Goal: Find specific page/section: Find specific page/section

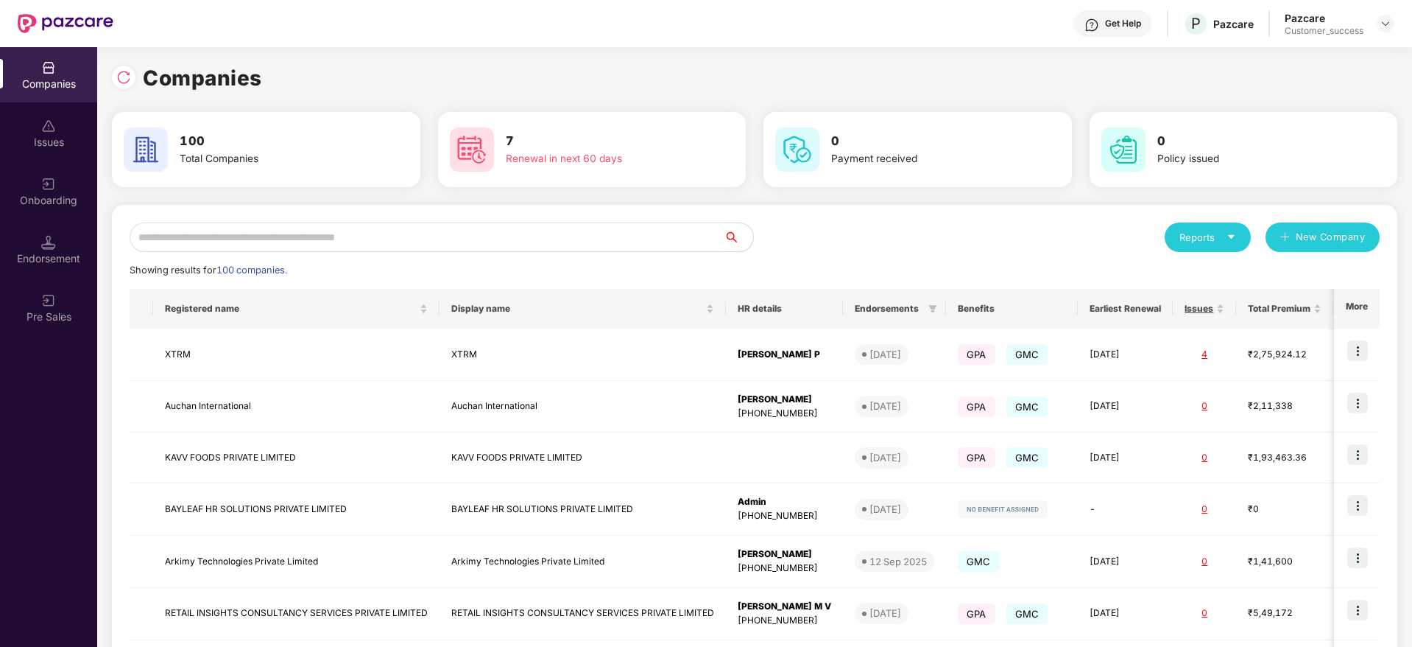
click at [166, 233] on input "text" at bounding box center [427, 236] width 594 height 29
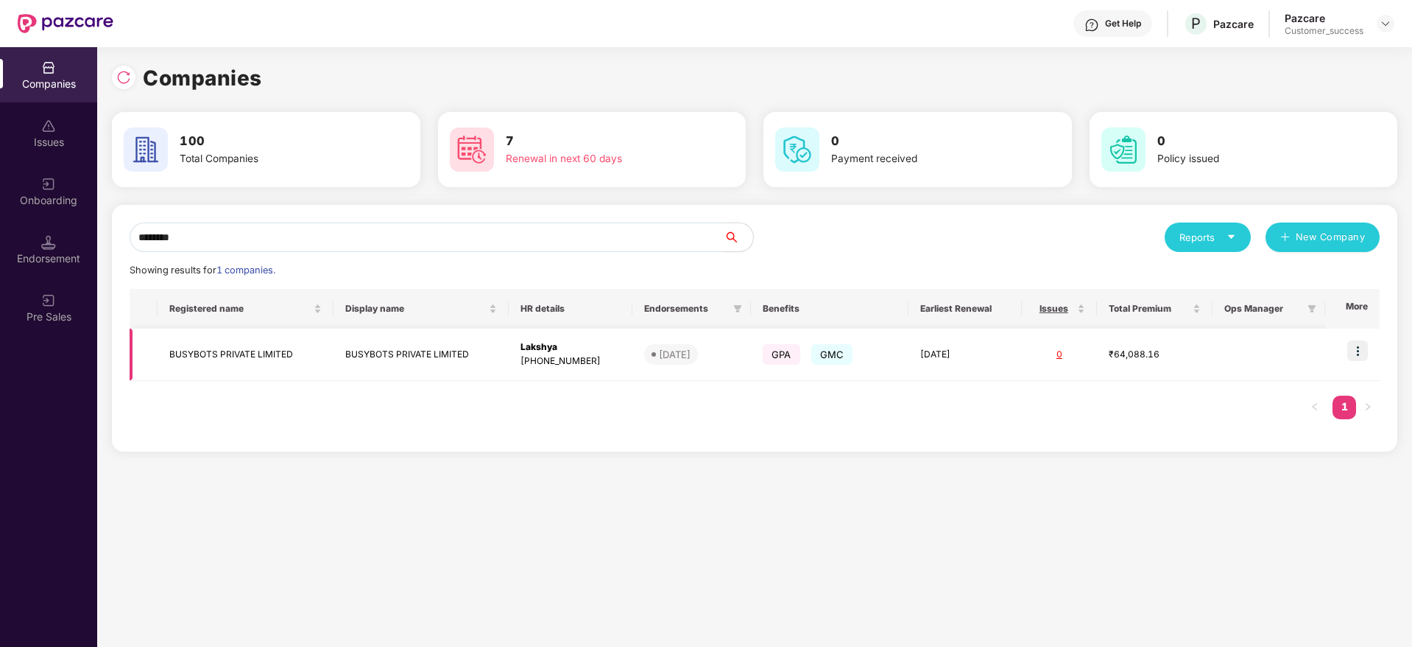
type input "********"
click at [1362, 358] on img at bounding box center [1358, 350] width 21 height 21
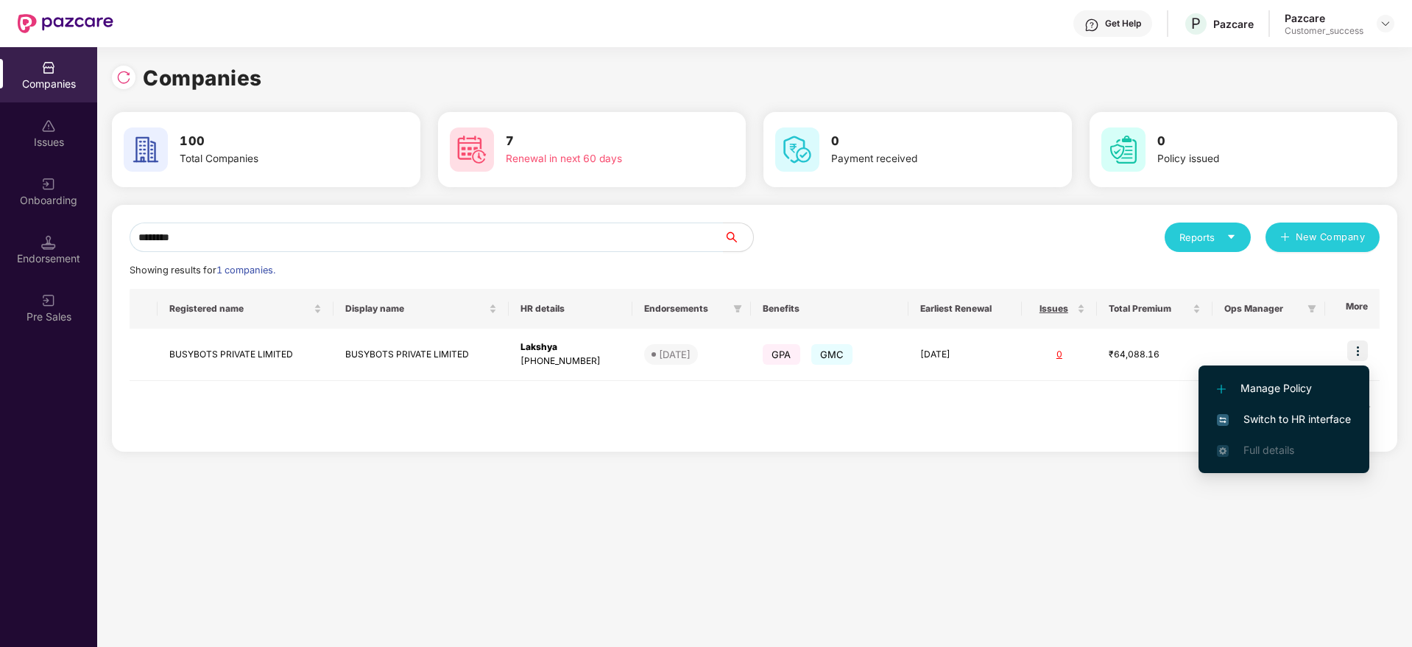
click at [1309, 412] on span "Switch to HR interface" at bounding box center [1284, 419] width 134 height 16
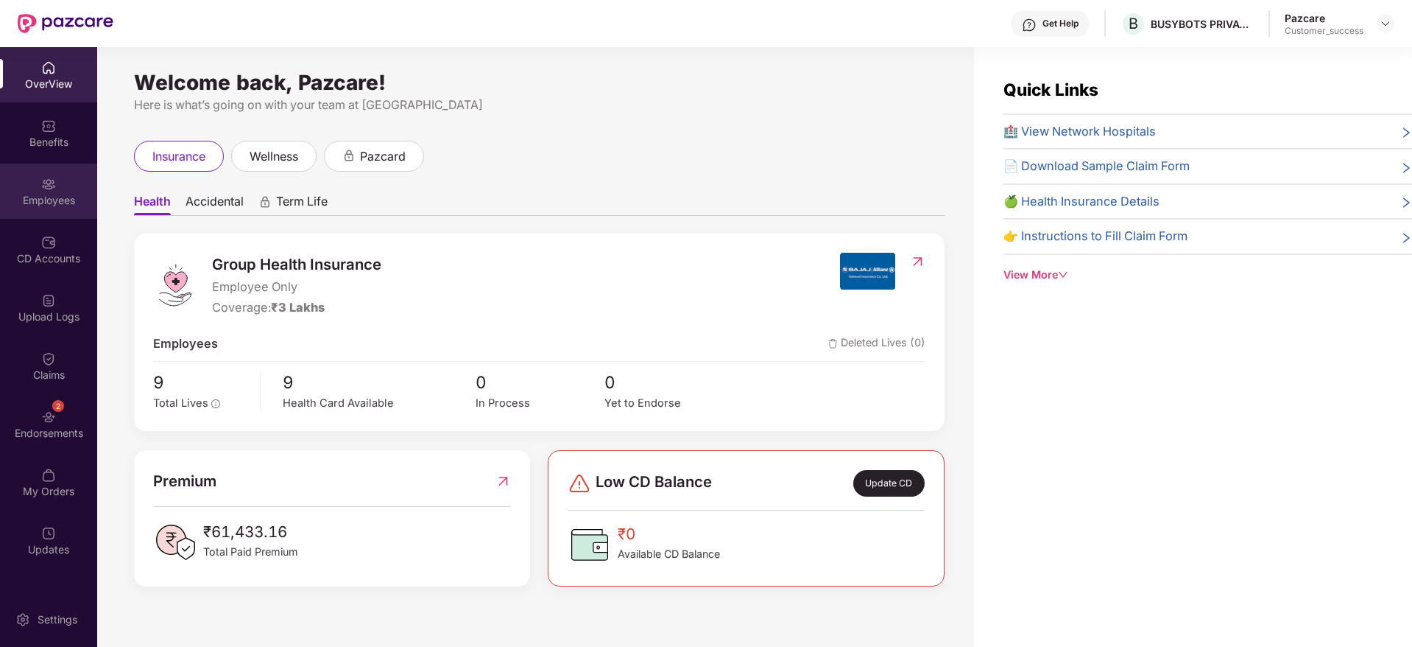
click at [66, 207] on div "Employees" at bounding box center [48, 190] width 97 height 55
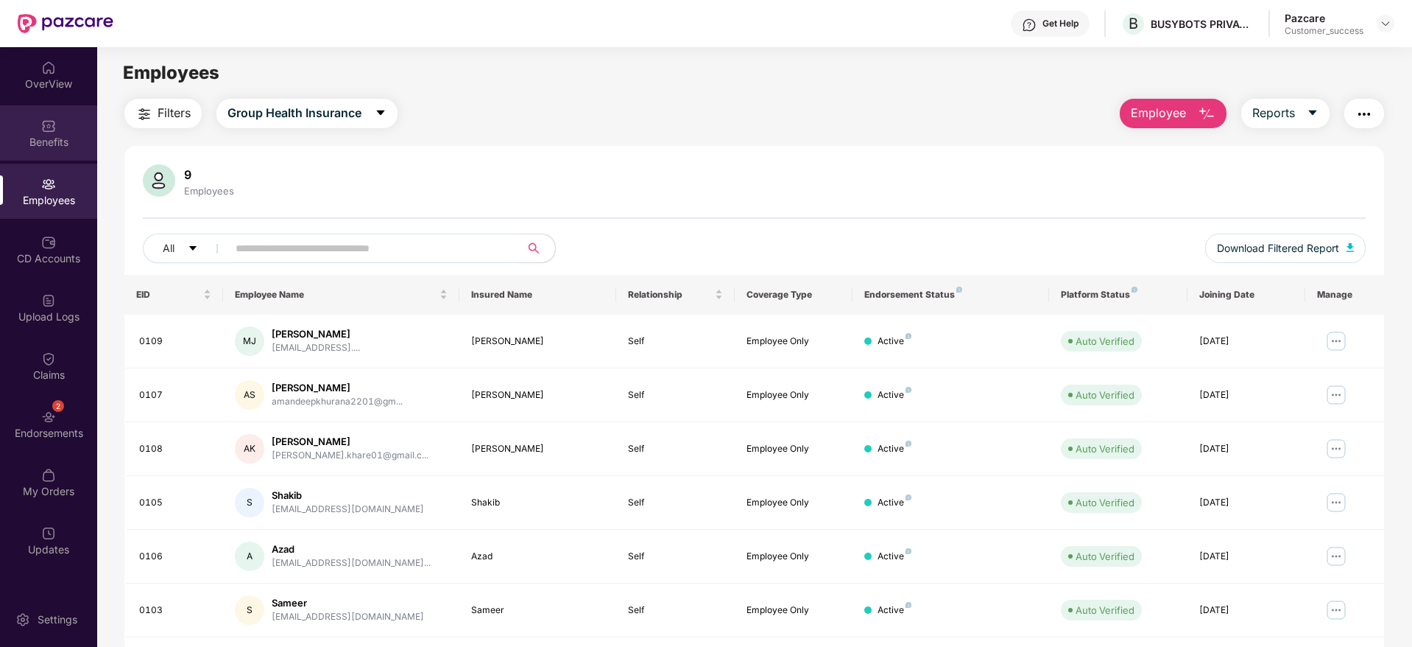
click at [66, 147] on div "Benefits" at bounding box center [48, 142] width 97 height 15
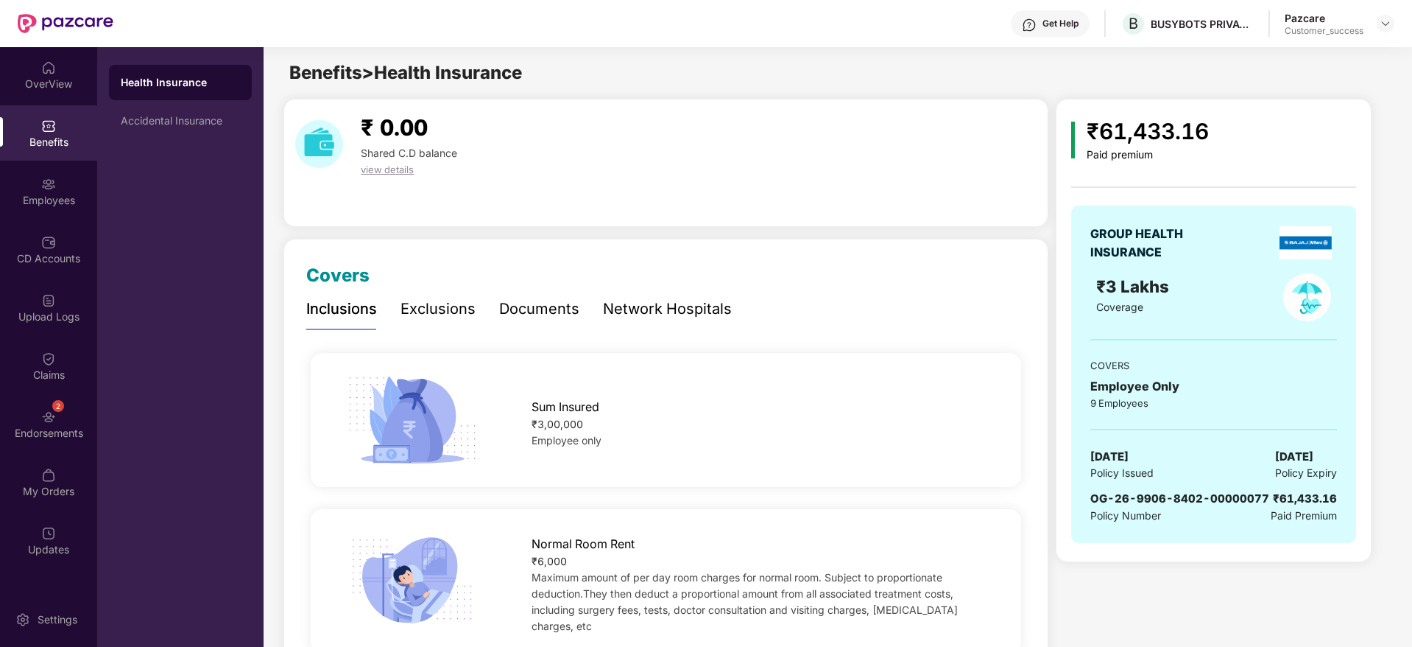
click at [540, 317] on div "Documents" at bounding box center [539, 308] width 80 height 23
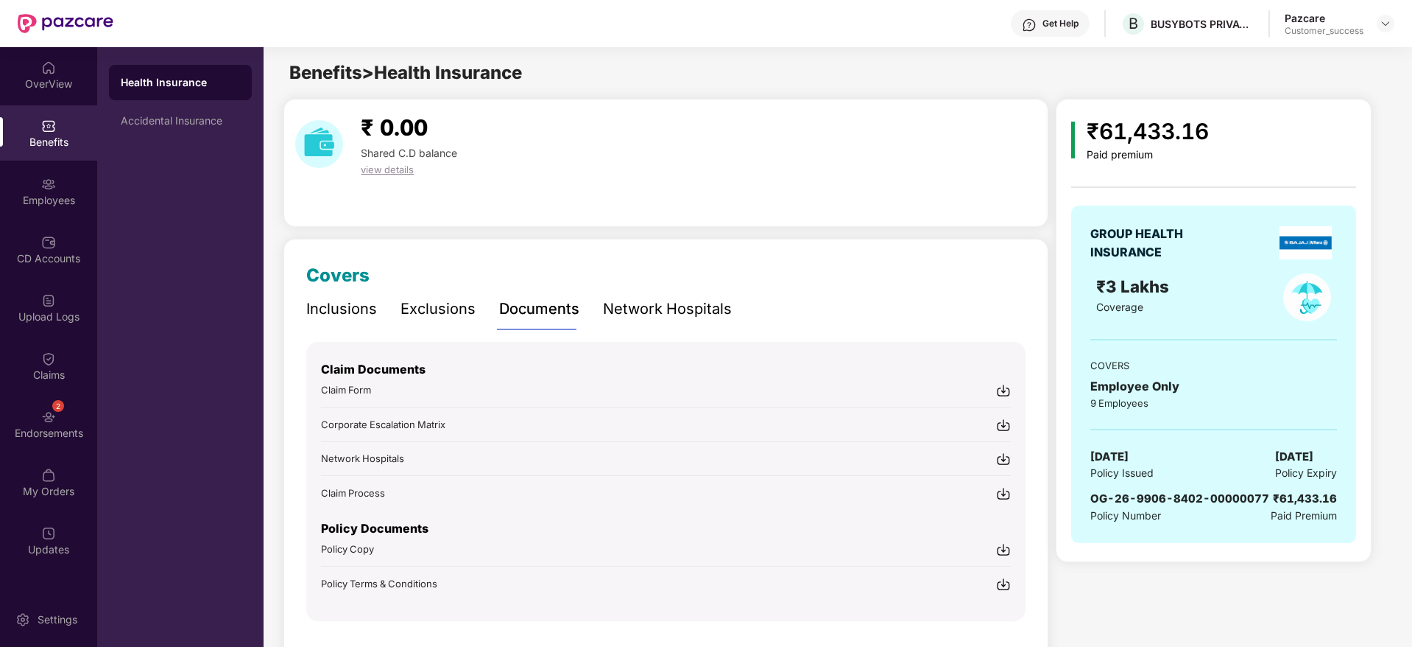
click at [1004, 589] on img at bounding box center [1003, 584] width 15 height 15
click at [340, 318] on div "Inclusions" at bounding box center [341, 308] width 71 height 23
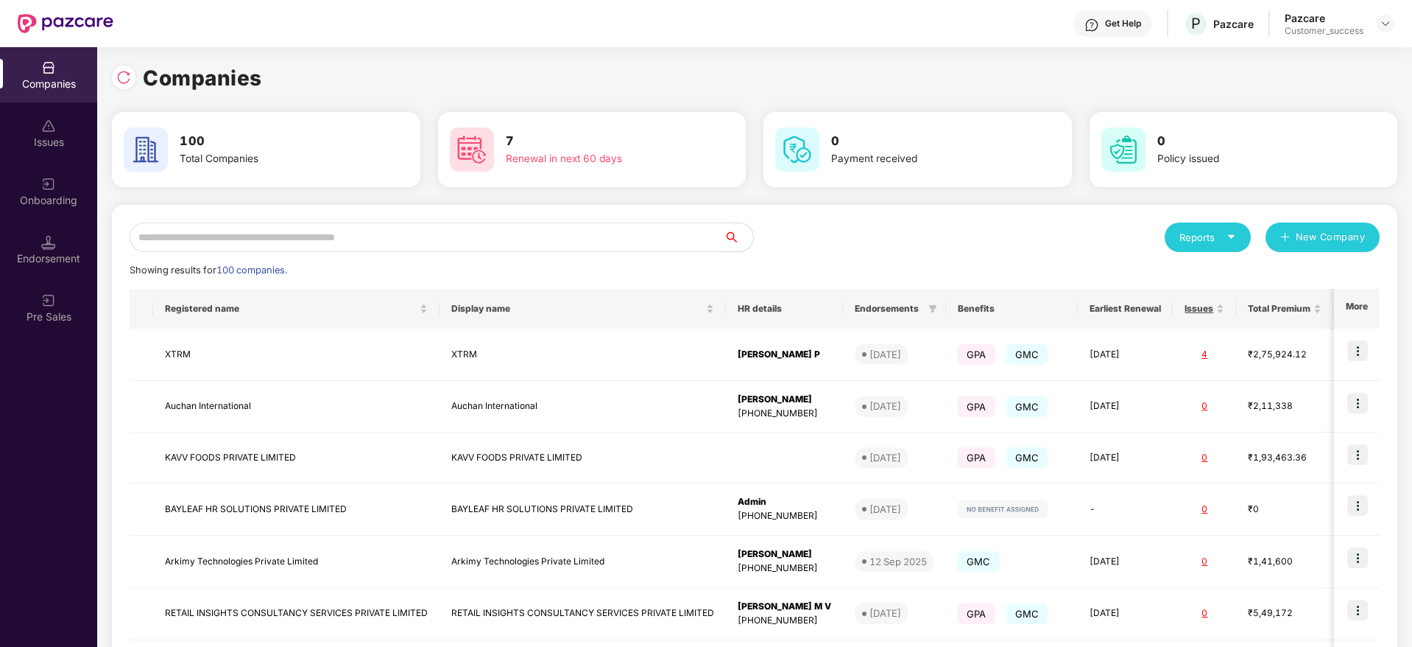
click at [253, 236] on input "text" at bounding box center [427, 236] width 594 height 29
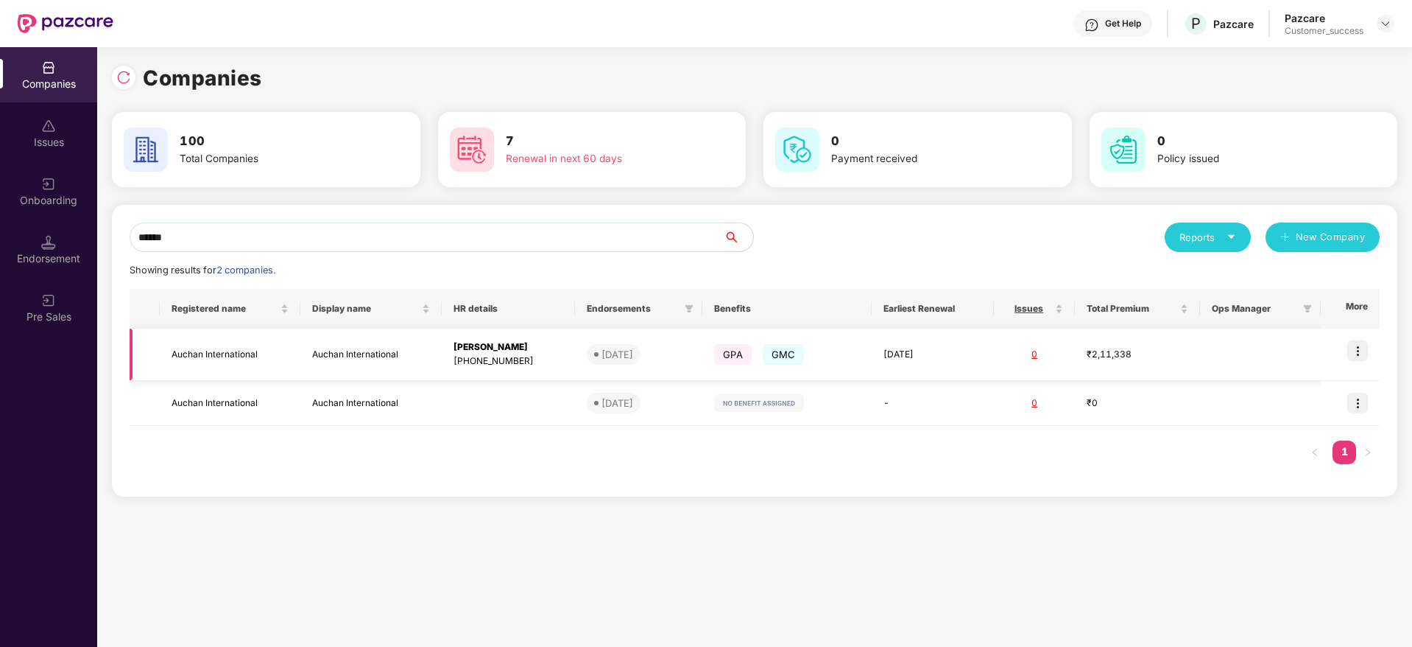
type input "******"
click at [1365, 349] on img at bounding box center [1358, 350] width 21 height 21
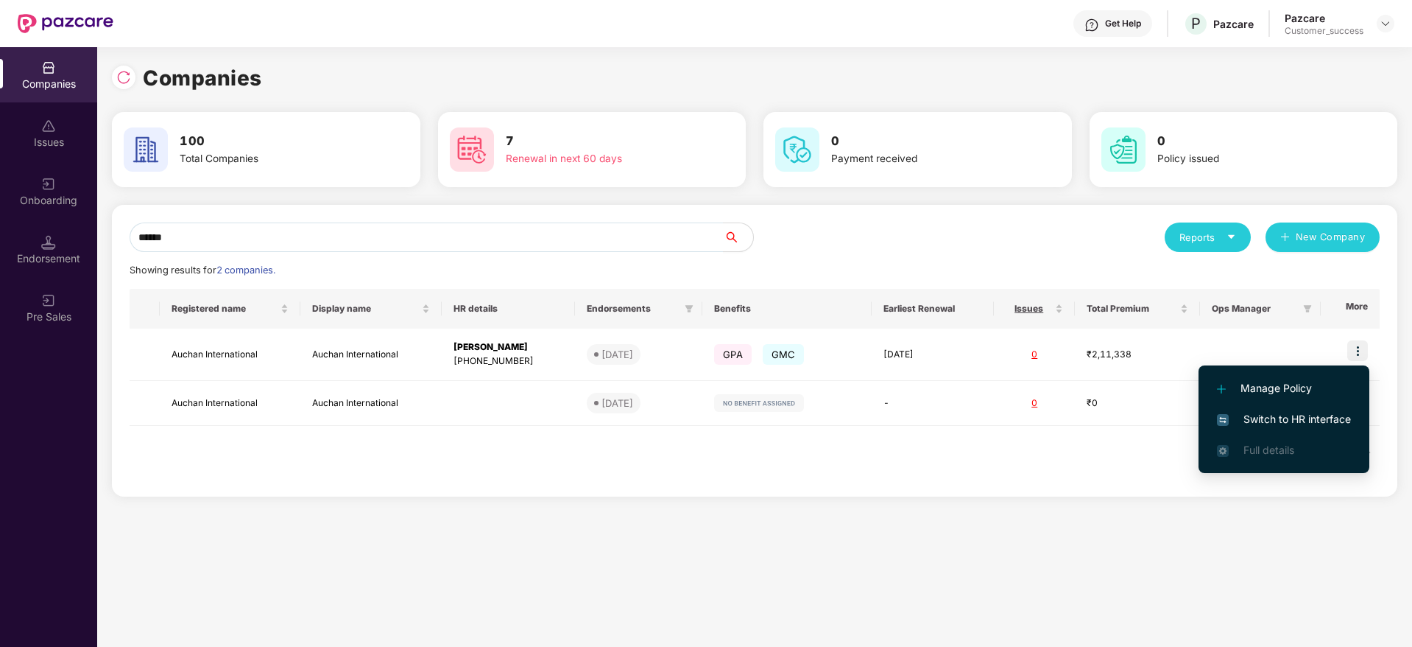
click at [1288, 418] on span "Switch to HR interface" at bounding box center [1284, 419] width 134 height 16
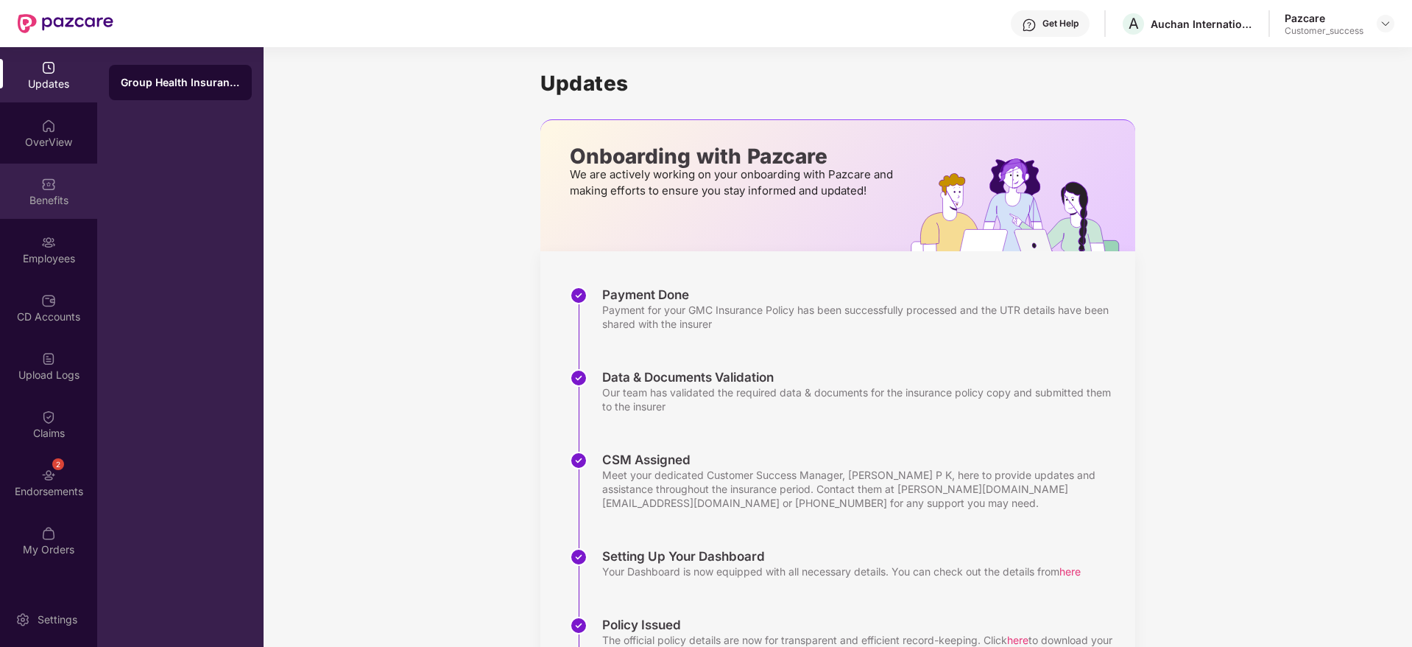
click at [66, 211] on div "Benefits" at bounding box center [48, 190] width 97 height 55
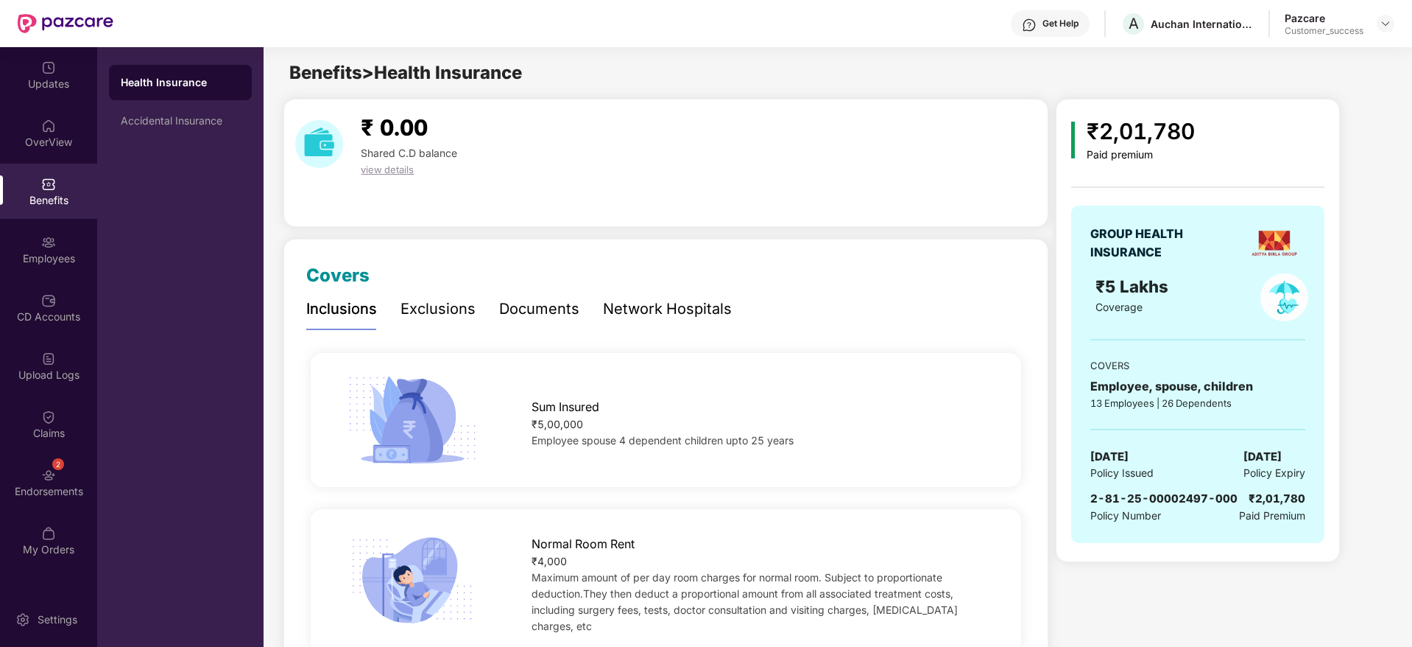
click at [141, 101] on div "Health Insurance Accidental Insurance" at bounding box center [180, 102] width 143 height 74
click at [144, 133] on div "Accidental Insurance" at bounding box center [180, 120] width 143 height 35
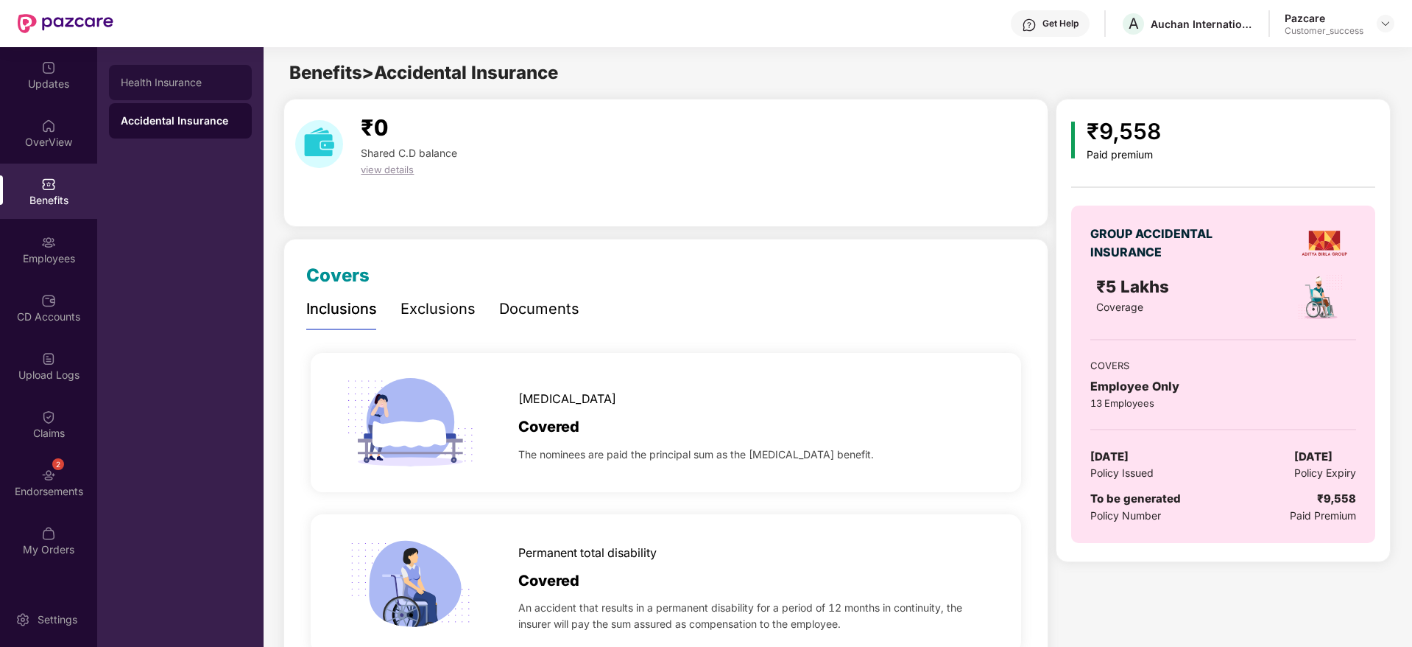
click at [164, 92] on div "Health Insurance" at bounding box center [180, 82] width 143 height 35
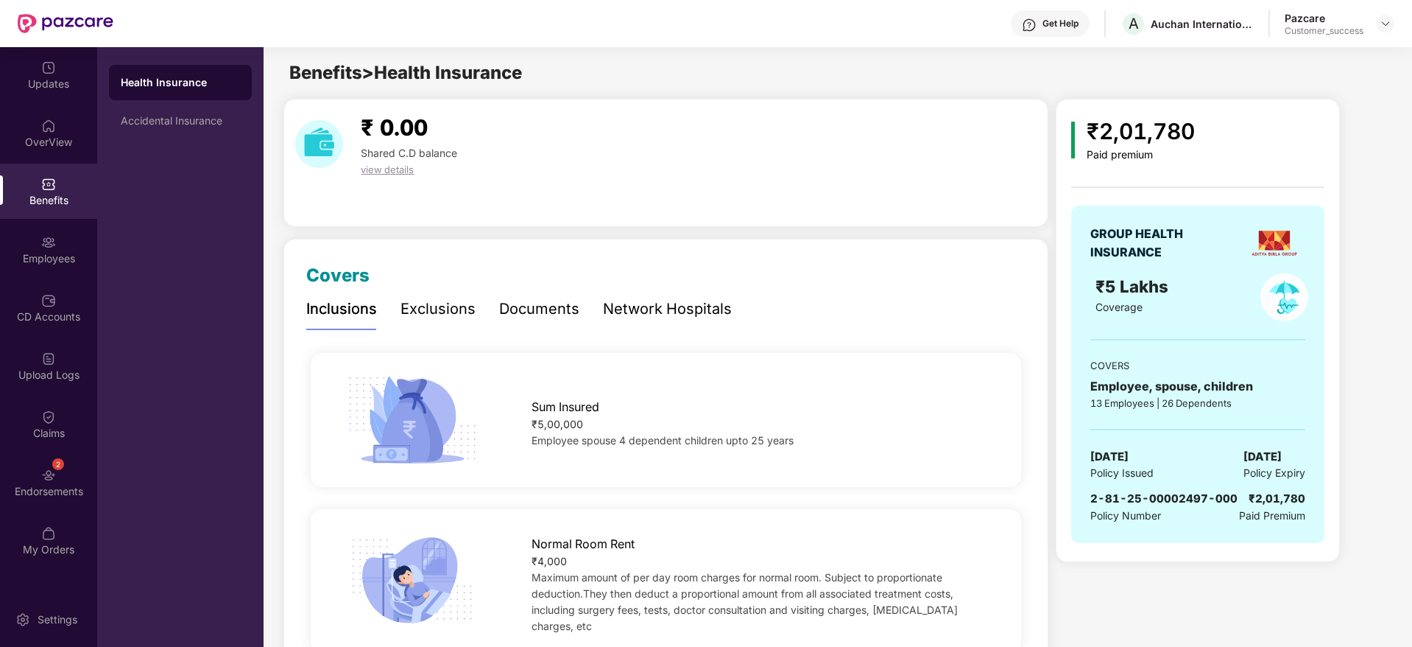
click at [563, 317] on div "Documents" at bounding box center [539, 308] width 80 height 23
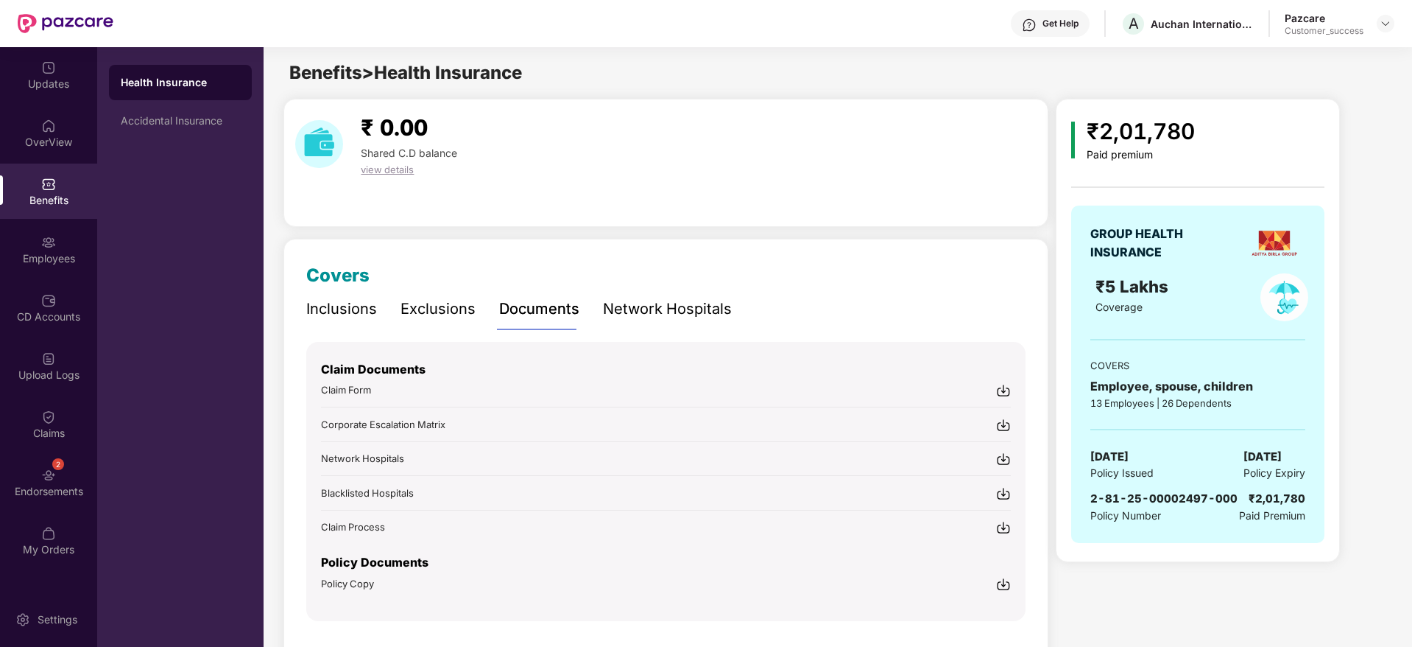
click at [1000, 583] on img at bounding box center [1003, 584] width 15 height 15
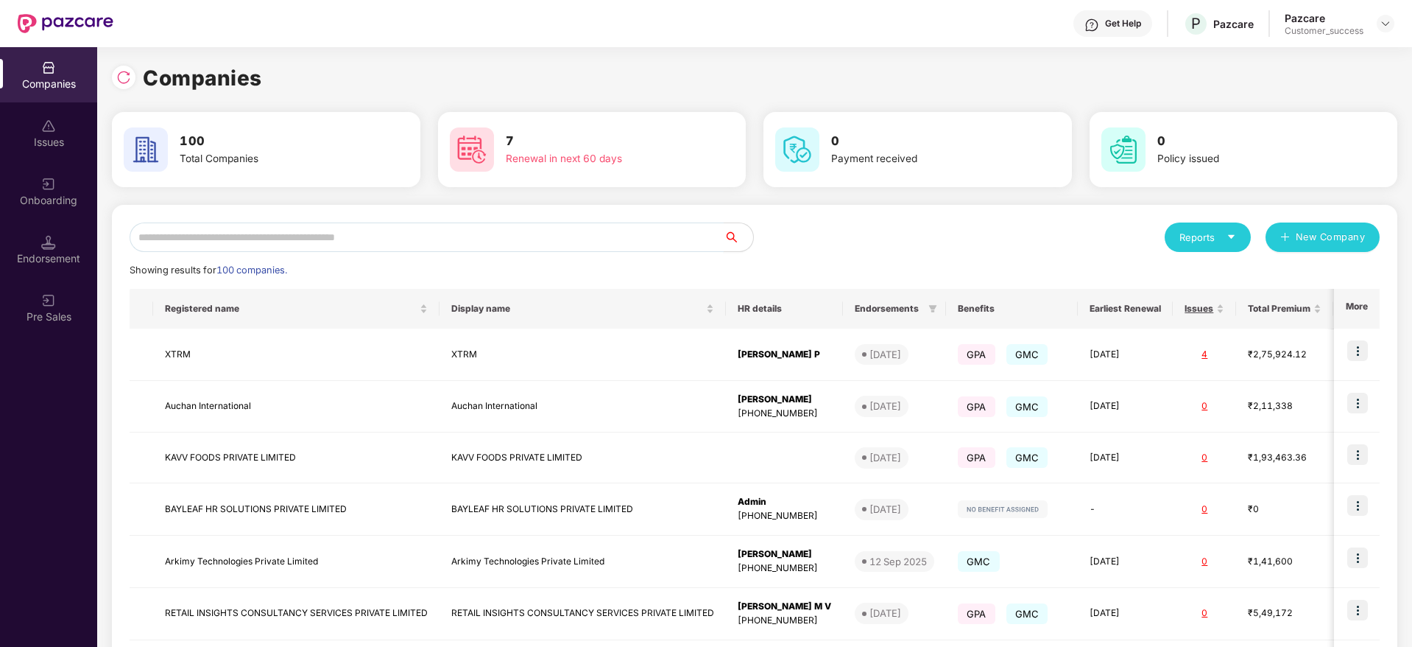
click at [203, 229] on input "text" at bounding box center [427, 236] width 594 height 29
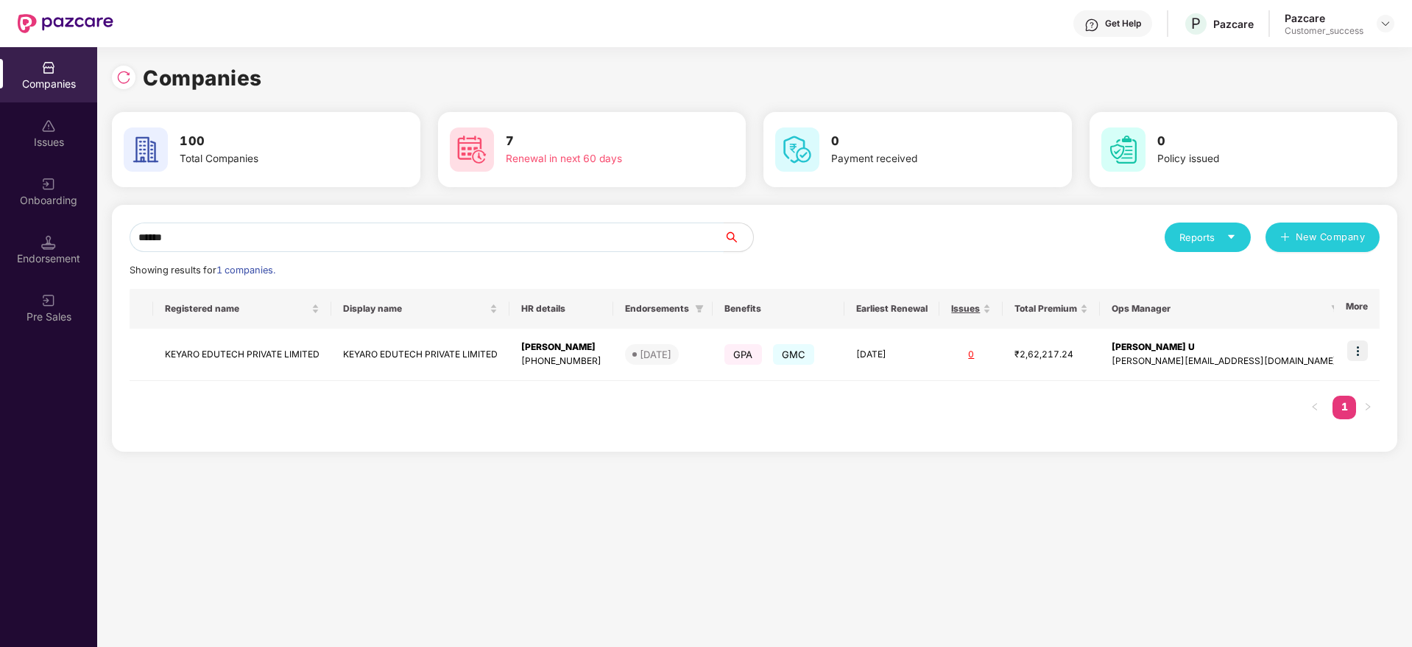
type input "******"
click at [1356, 331] on td at bounding box center [1357, 354] width 46 height 52
click at [1357, 362] on td at bounding box center [1357, 354] width 46 height 52
click at [1359, 340] on img at bounding box center [1358, 350] width 21 height 21
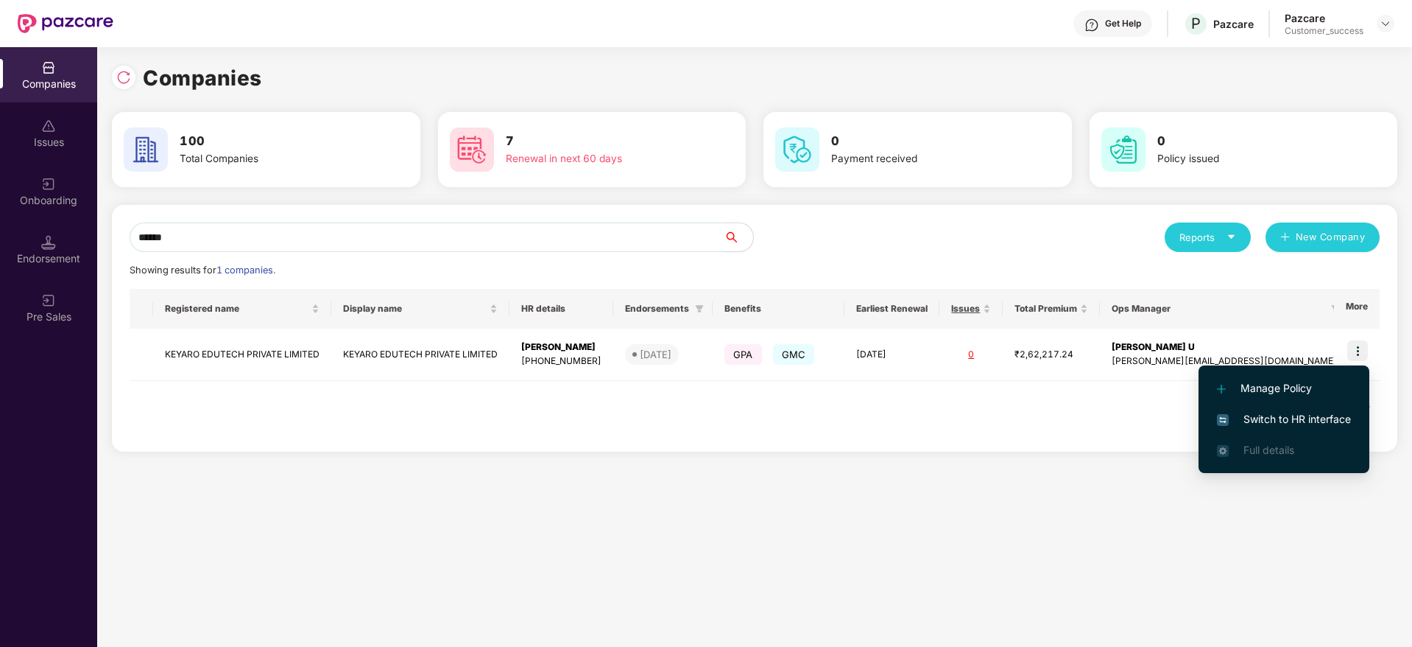
click at [1289, 417] on span "Switch to HR interface" at bounding box center [1284, 419] width 134 height 16
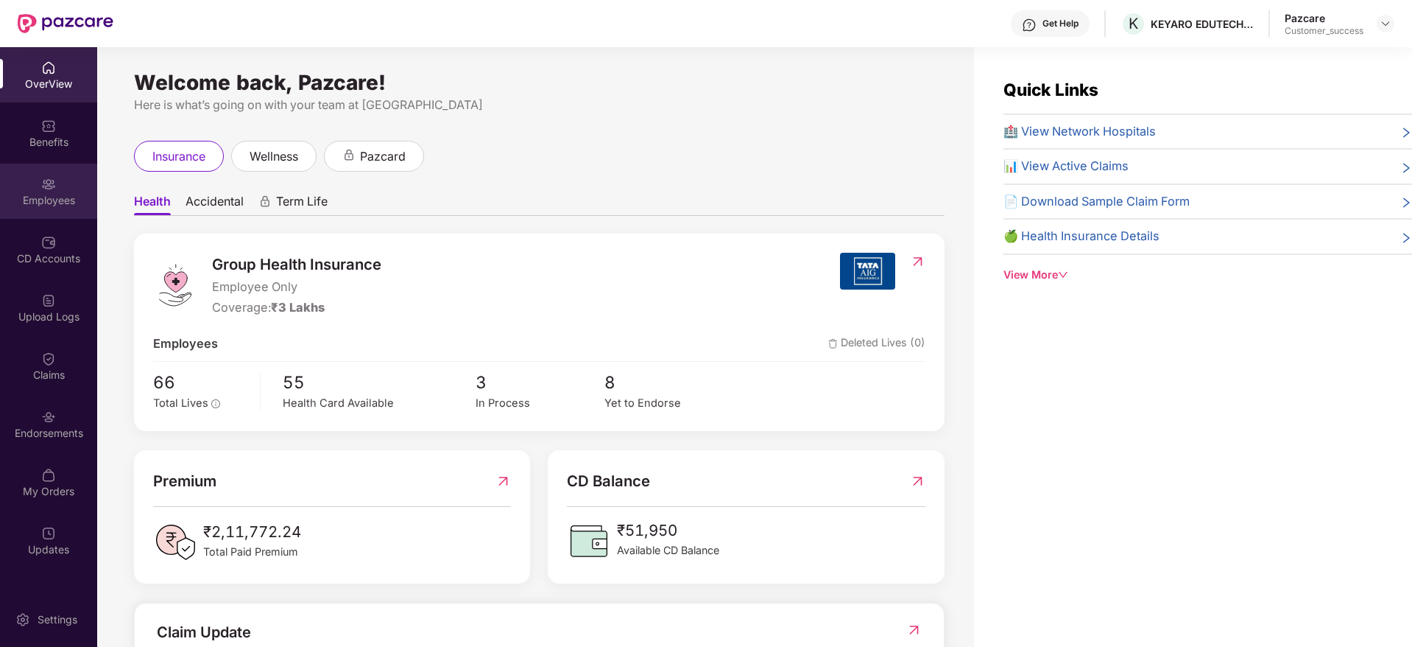
click at [70, 212] on div "Employees" at bounding box center [48, 190] width 97 height 55
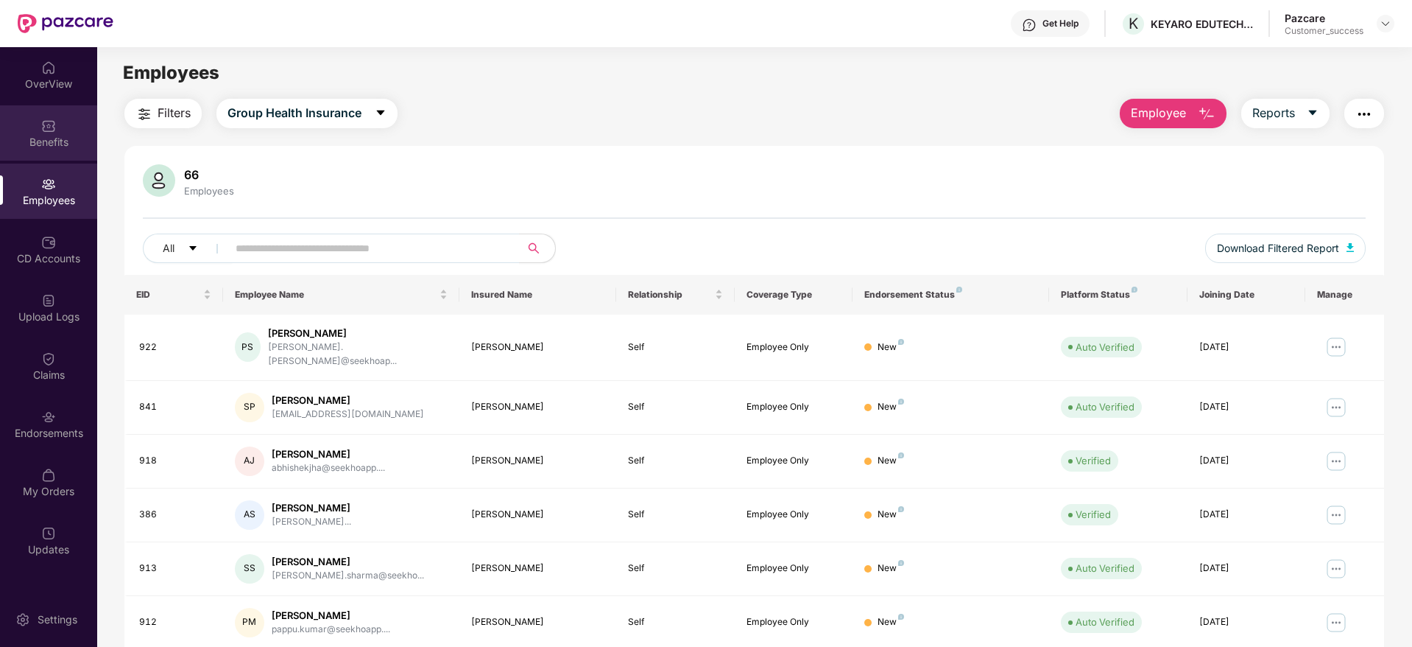
click at [64, 145] on div "Benefits" at bounding box center [48, 142] width 97 height 15
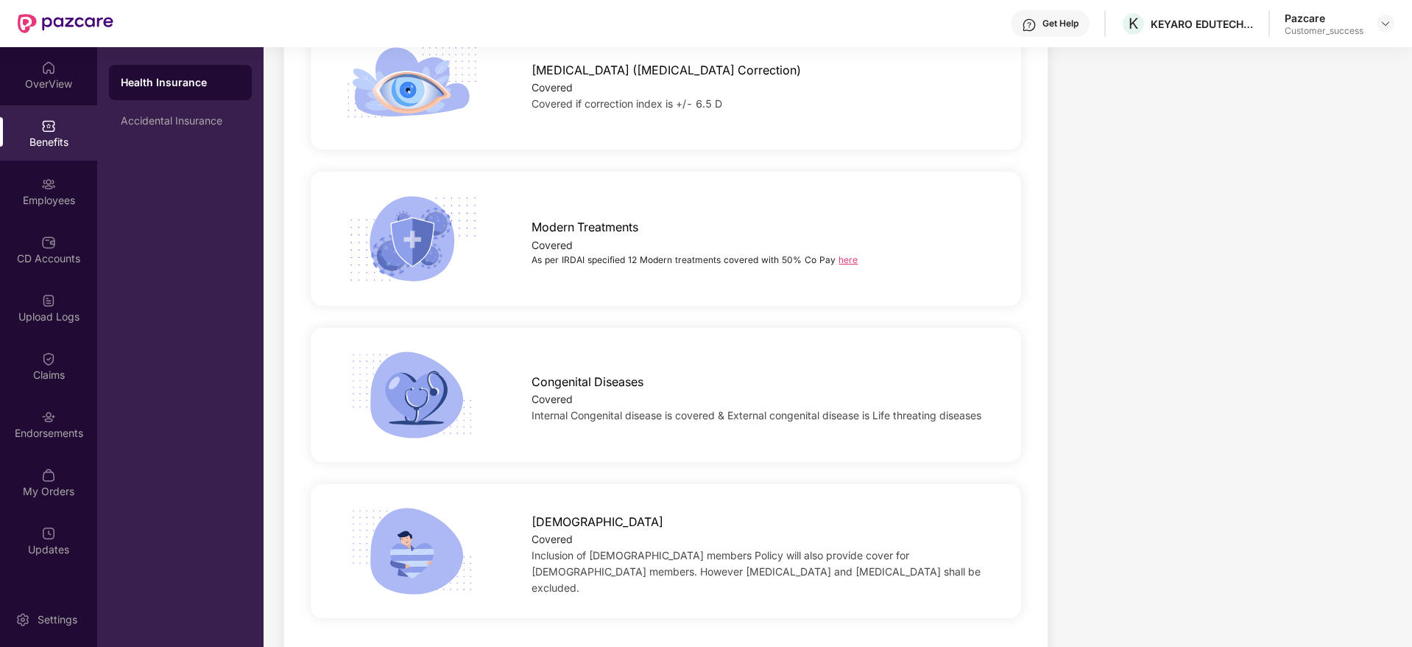
scroll to position [2572, 0]
